Goal: Task Accomplishment & Management: Manage account settings

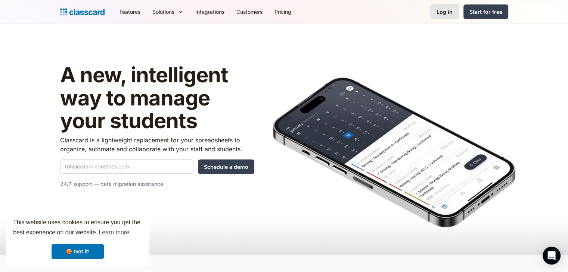
click at [449, 12] on div "Log in" at bounding box center [444, 12] width 16 height 8
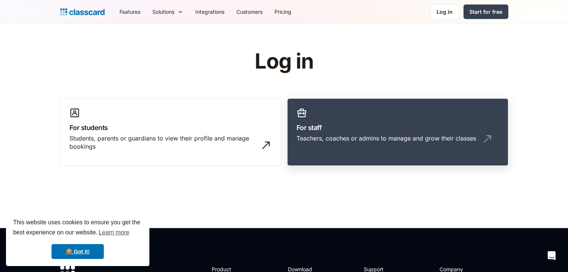
click at [305, 120] on link "For staff Teachers, coaches or admins to manage and grow their classes" at bounding box center [397, 133] width 221 height 68
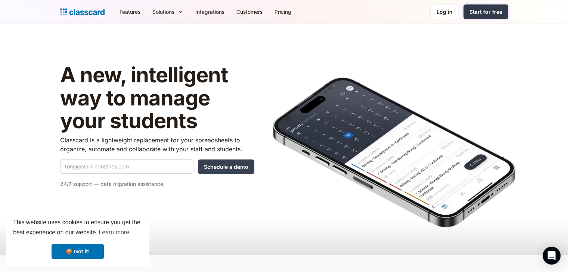
click at [487, 12] on div "Start for free" at bounding box center [485, 12] width 33 height 8
click at [450, 8] on div "Log in" at bounding box center [444, 12] width 16 height 8
